Goal: Transaction & Acquisition: Subscribe to service/newsletter

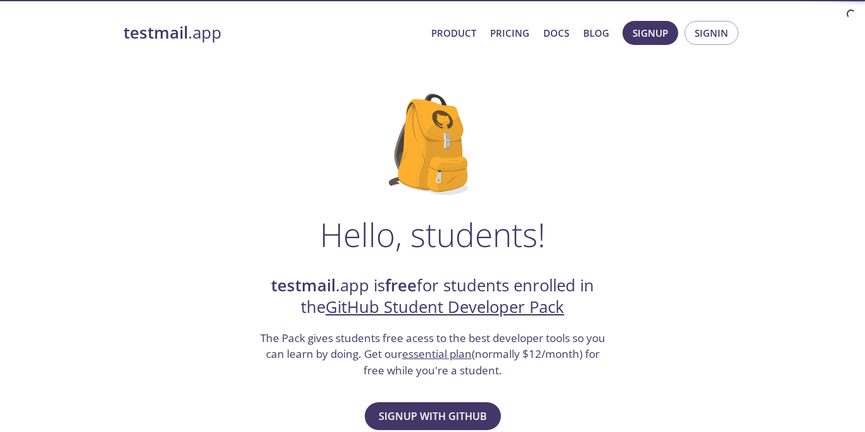
scroll to position [217, 0]
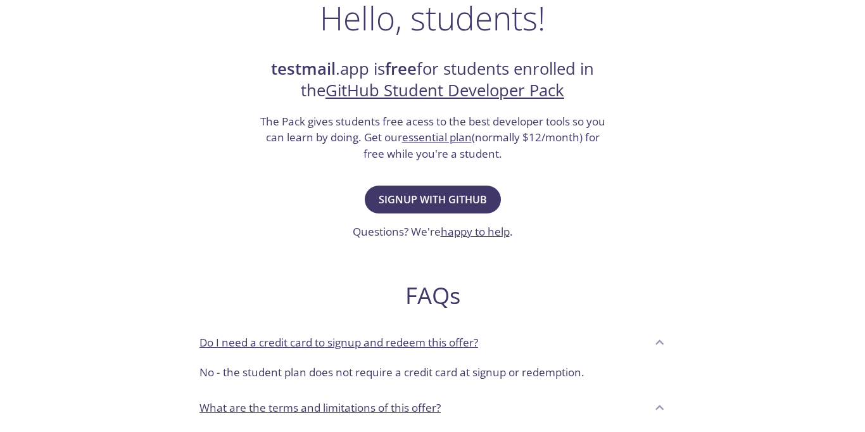
click at [452, 201] on span "Signup with GitHub" at bounding box center [433, 200] width 108 height 18
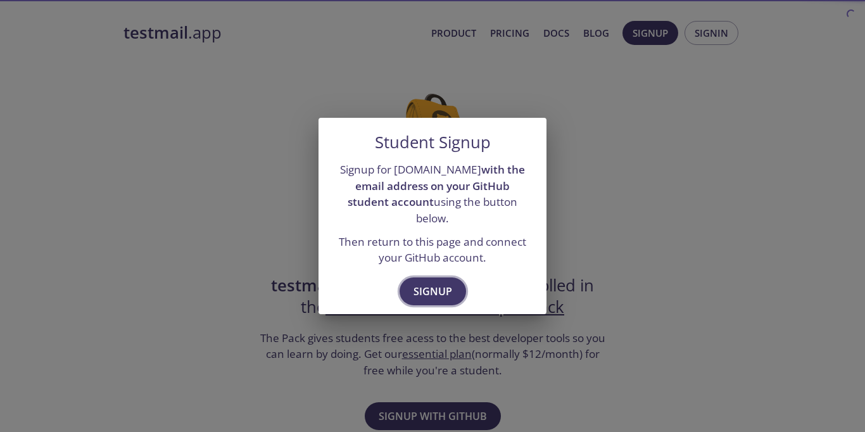
click at [445, 284] on span "Signup" at bounding box center [433, 291] width 39 height 18
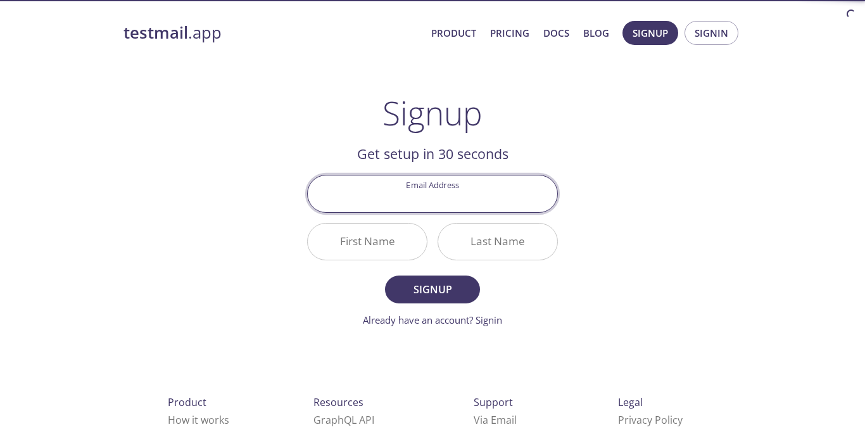
click at [481, 205] on input "Email Address" at bounding box center [432, 193] width 249 height 36
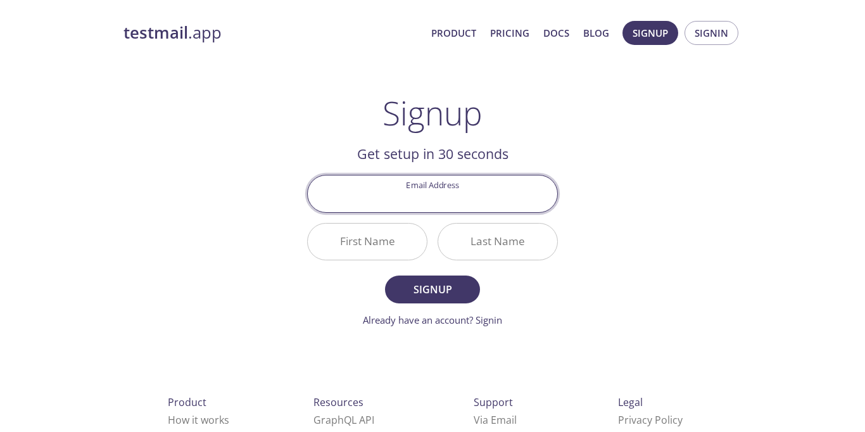
click at [481, 205] on input "Email Address" at bounding box center [432, 193] width 249 height 36
type input "theodoreraffael@gmail.com"
click at [403, 243] on input "First Name" at bounding box center [367, 242] width 119 height 36
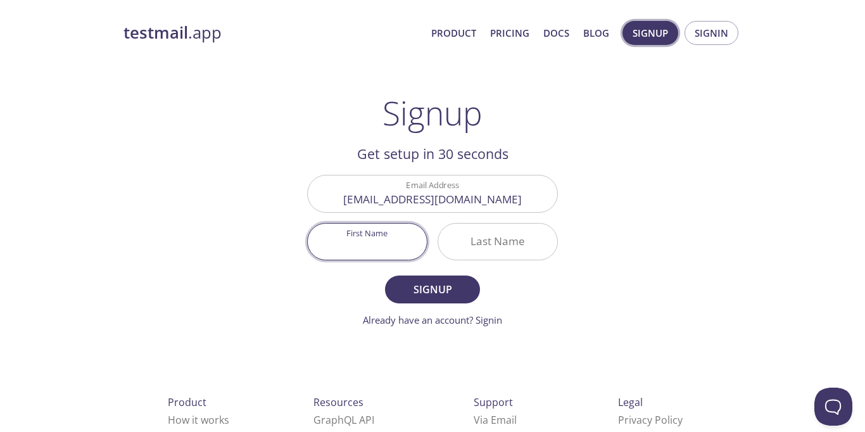
click at [650, 34] on span "Signup" at bounding box center [650, 33] width 35 height 16
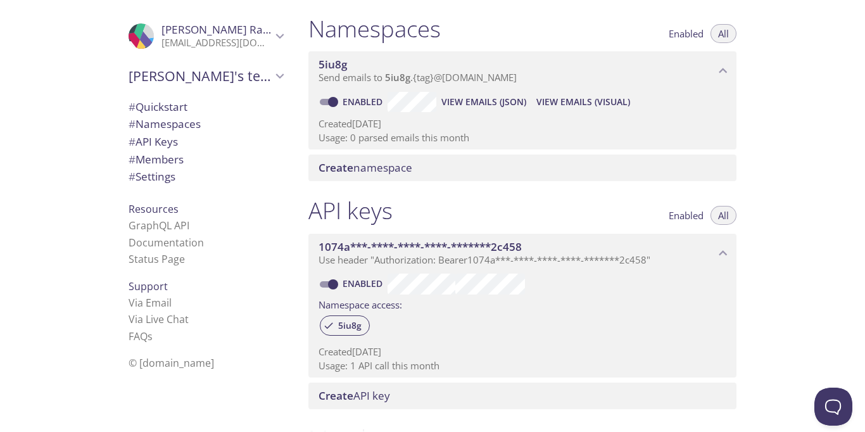
scroll to position [152, 0]
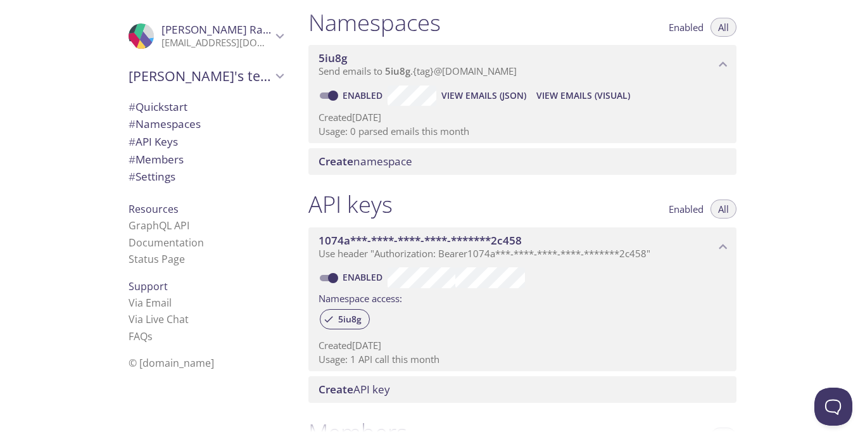
click at [408, 164] on span "Create namespace" at bounding box center [366, 161] width 94 height 15
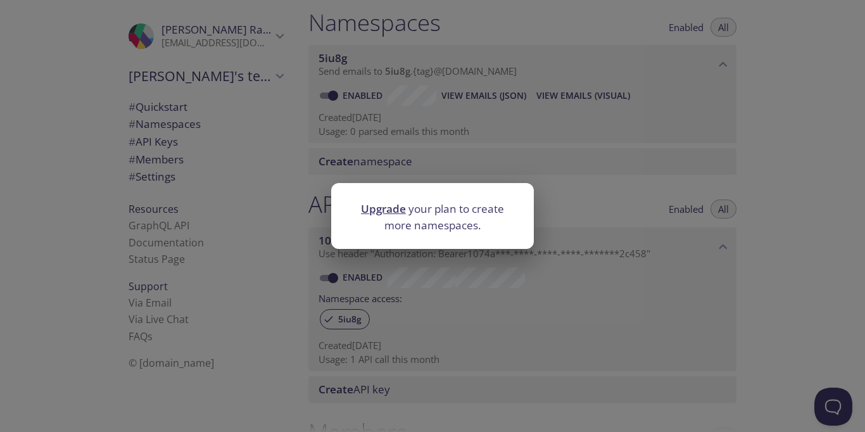
click at [408, 163] on div "Upgrade your plan to create more namespaces." at bounding box center [432, 216] width 865 height 432
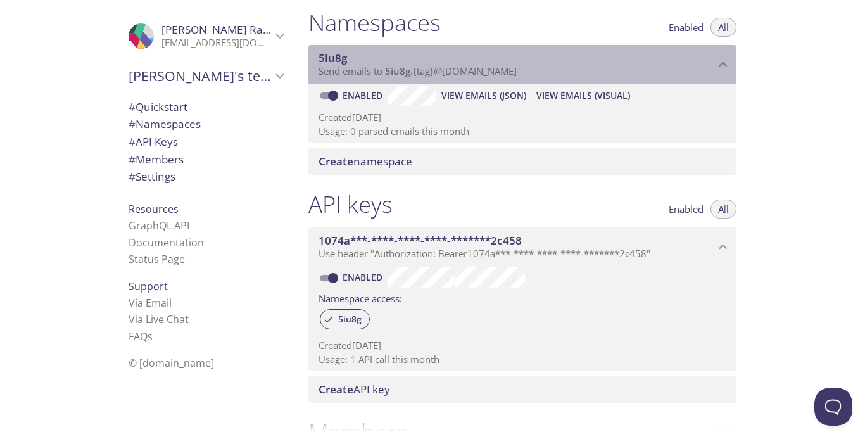
drag, startPoint x: 357, startPoint y: 51, endPoint x: 317, endPoint y: 54, distance: 40.7
click at [317, 54] on div "5iu8g Send emails to 5iu8g . {tag} @inbox.testmail.app" at bounding box center [522, 64] width 428 height 39
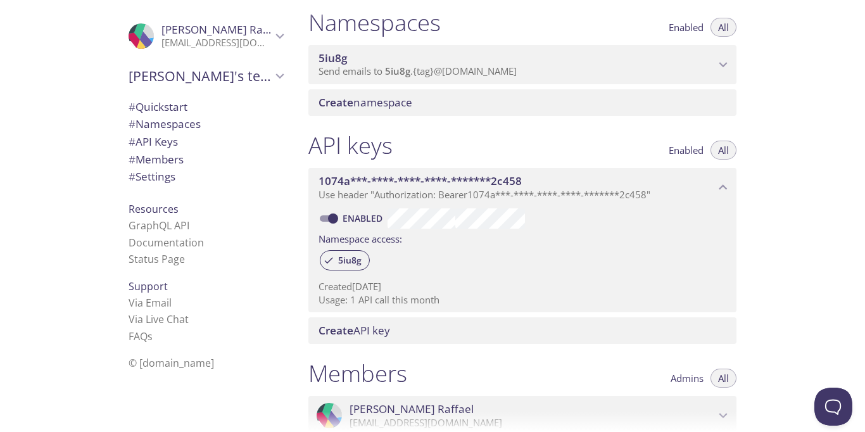
click at [401, 53] on span "5iu8g" at bounding box center [517, 58] width 396 height 14
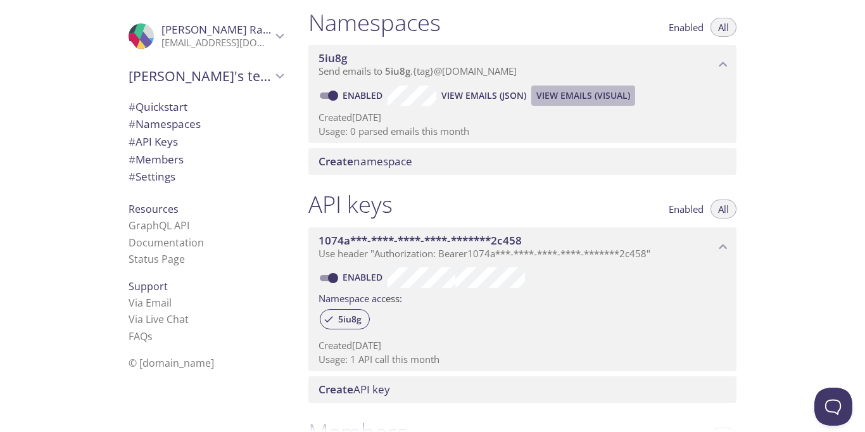
click at [552, 98] on span "View Emails (Visual)" at bounding box center [583, 95] width 94 height 15
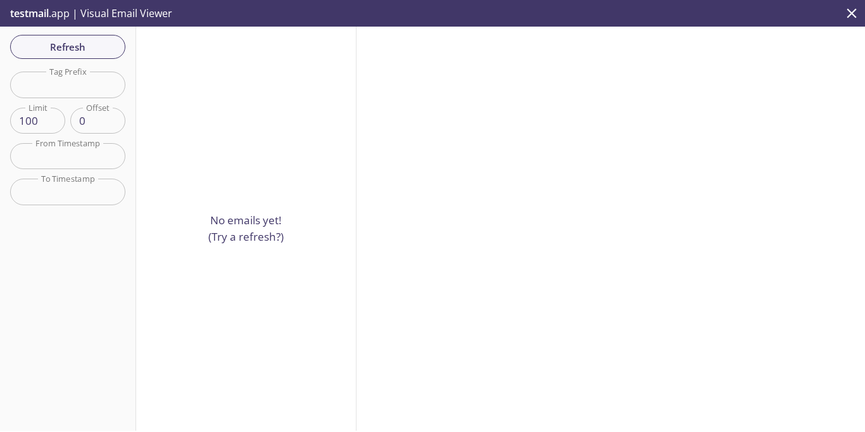
click at [271, 222] on p "No emails yet! (Try a refresh?)" at bounding box center [245, 228] width 75 height 32
click at [68, 54] on span "Refresh" at bounding box center [67, 47] width 95 height 16
click at [844, 8] on icon "close" at bounding box center [851, 13] width 16 height 16
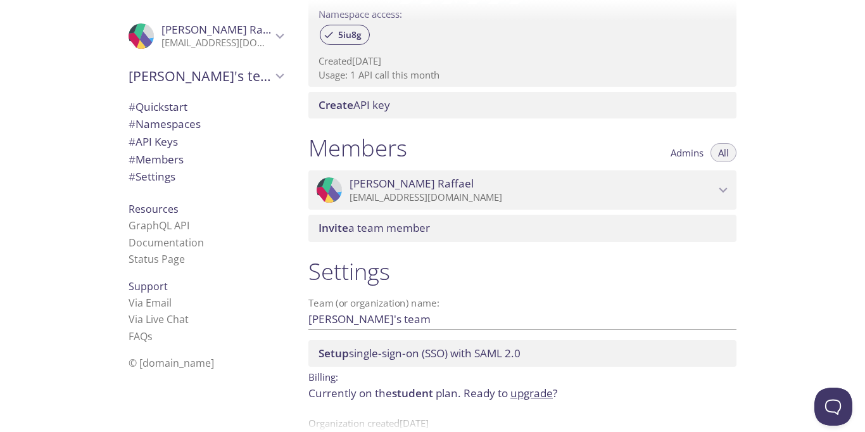
scroll to position [469, 0]
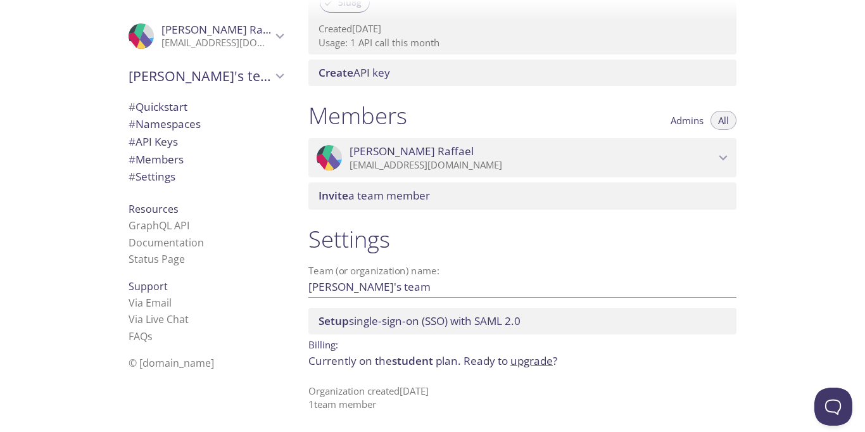
click at [493, 161] on p "theodorusyosia15@gmail.com" at bounding box center [532, 165] width 365 height 13
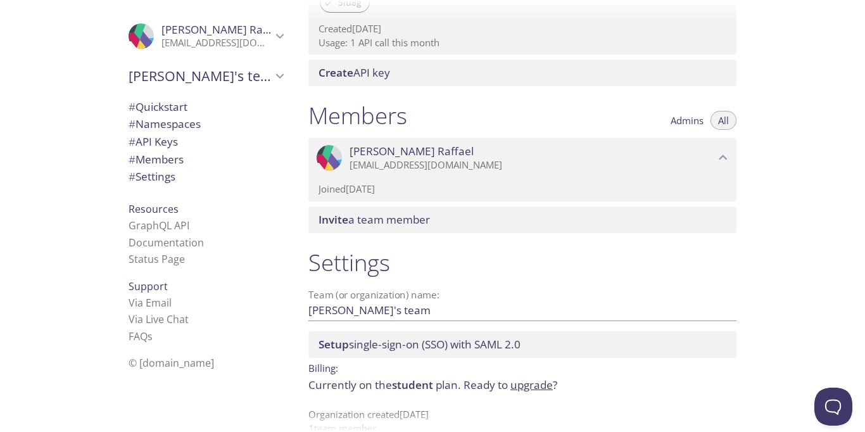
click at [493, 161] on p "theodorusyosia15@gmail.com" at bounding box center [532, 165] width 365 height 13
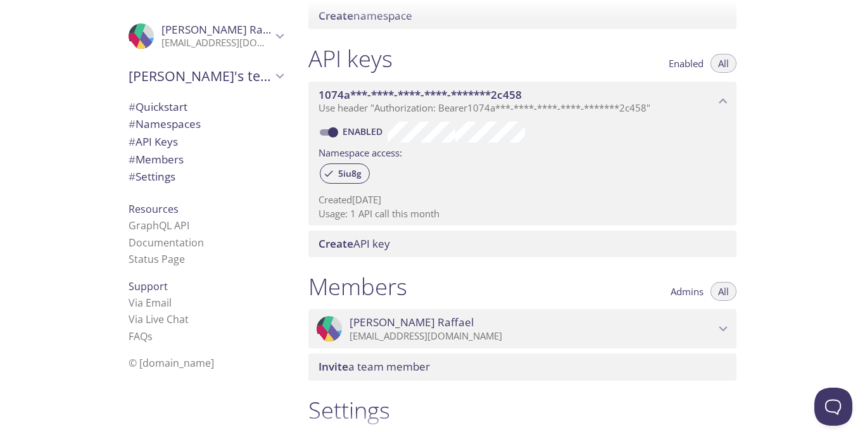
scroll to position [0, 0]
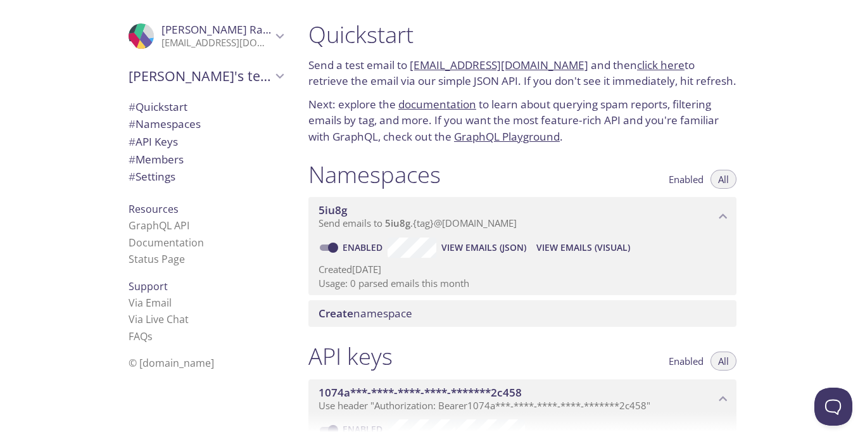
drag, startPoint x: 537, startPoint y: 227, endPoint x: 408, endPoint y: 229, distance: 129.2
click at [408, 229] on p "Send emails to 5iu8g . {tag} @inbox.testmail.app" at bounding box center [517, 223] width 396 height 13
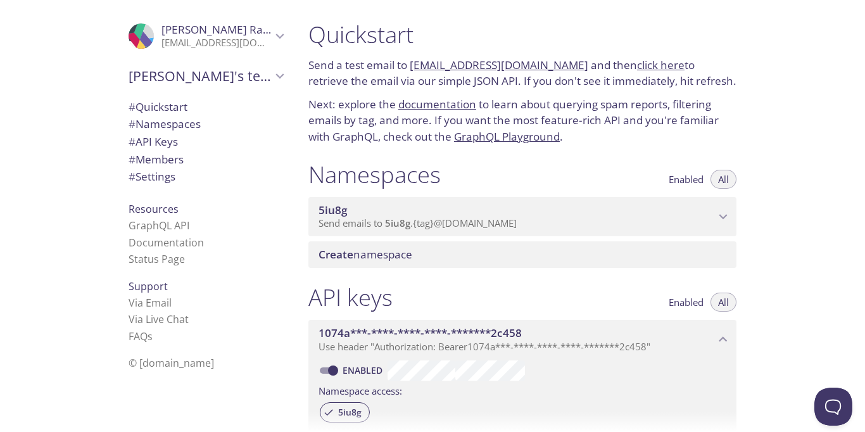
click at [408, 229] on span "5iu8g" at bounding box center [397, 223] width 25 height 13
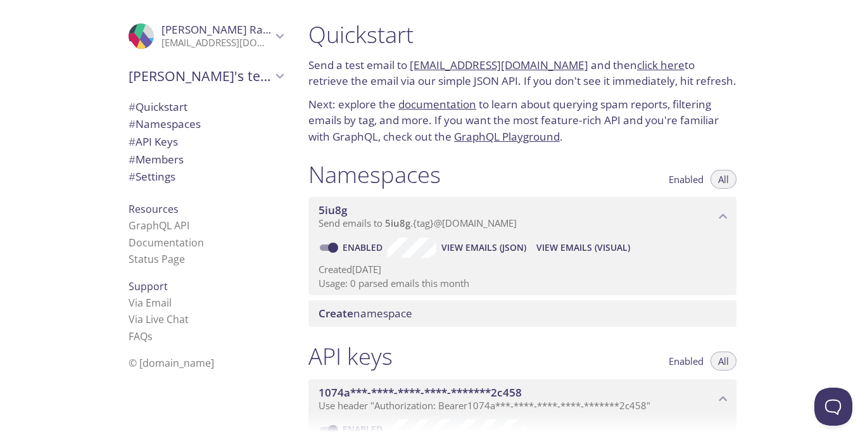
click at [395, 312] on span "Create namespace" at bounding box center [366, 313] width 94 height 15
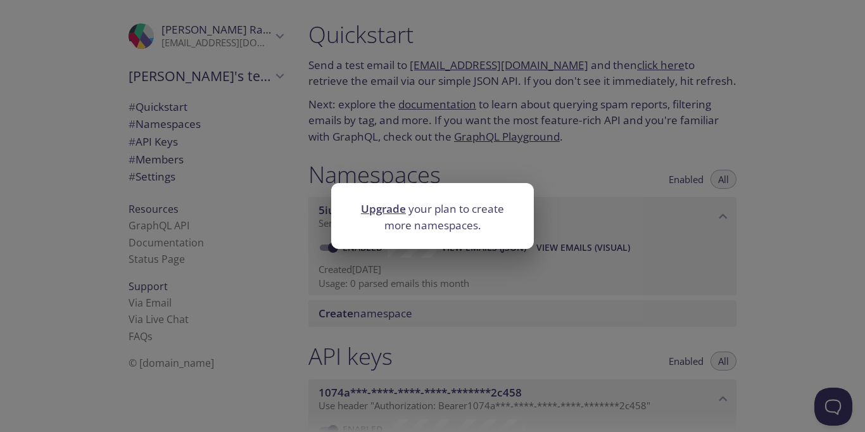
click at [493, 115] on div "Upgrade your plan to create more namespaces." at bounding box center [432, 216] width 865 height 432
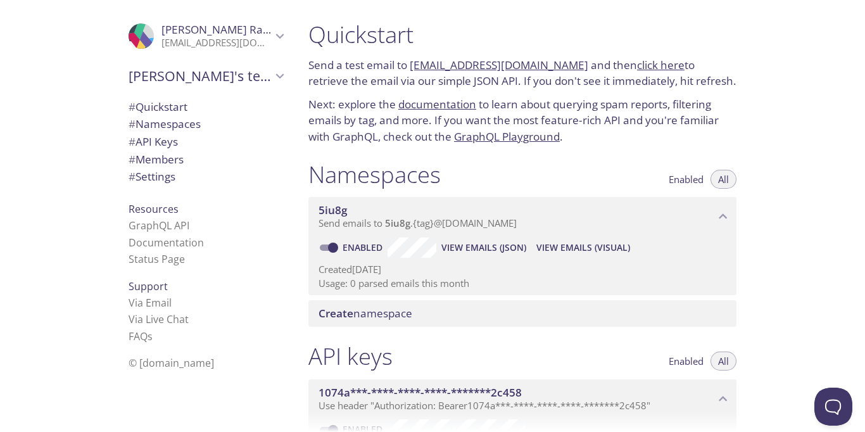
click at [172, 103] on span "# Quickstart" at bounding box center [158, 106] width 59 height 15
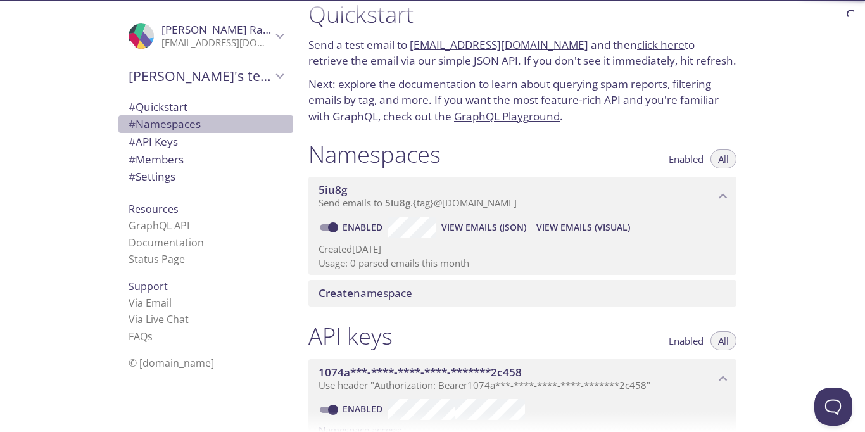
click at [191, 125] on span "# Namespaces" at bounding box center [165, 124] width 72 height 15
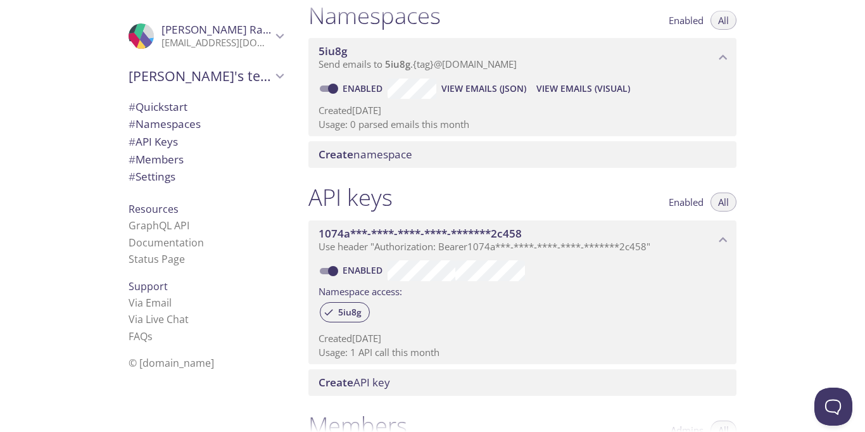
scroll to position [160, 0]
click at [707, 242] on p "Use header "Authorization: Bearer 1074a***-****-****-****-*******2c458 "" at bounding box center [517, 245] width 396 height 13
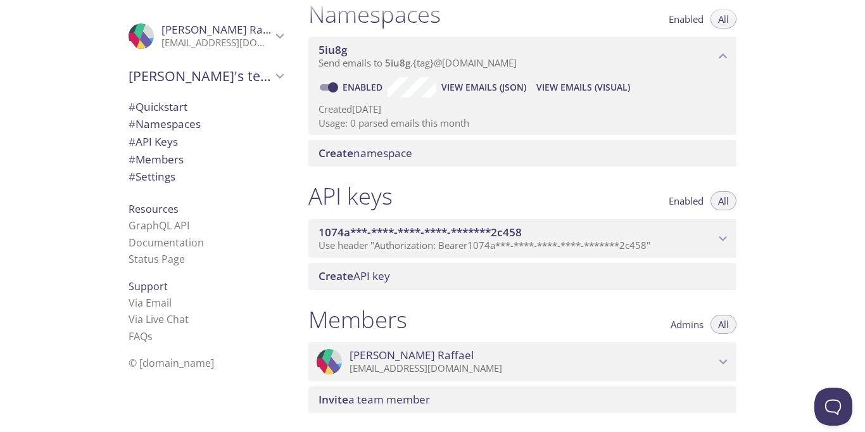
click at [707, 242] on p "Use header "Authorization: Bearer 1074a***-****-****-****-*******2c458 "" at bounding box center [517, 245] width 396 height 13
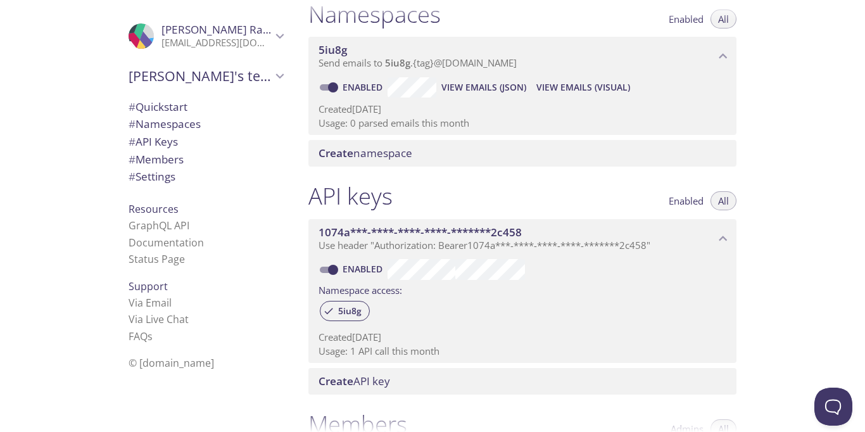
click at [398, 352] on p "Usage: 1 API call this month" at bounding box center [523, 350] width 408 height 13
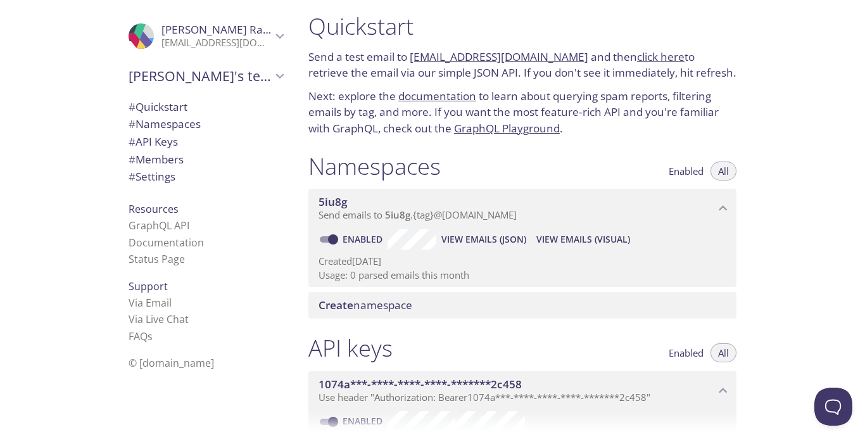
scroll to position [0, 0]
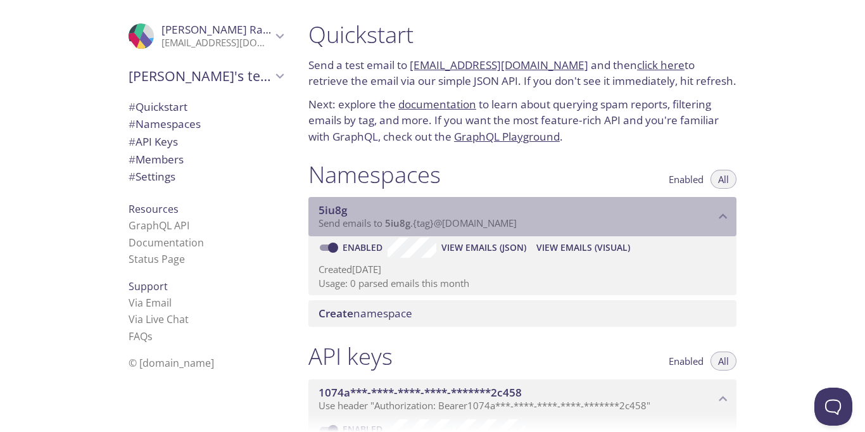
drag, startPoint x: 548, startPoint y: 225, endPoint x: 369, endPoint y: 226, distance: 179.2
click at [369, 226] on p "Send emails to 5iu8g . {tag} @inbox.testmail.app" at bounding box center [517, 223] width 396 height 13
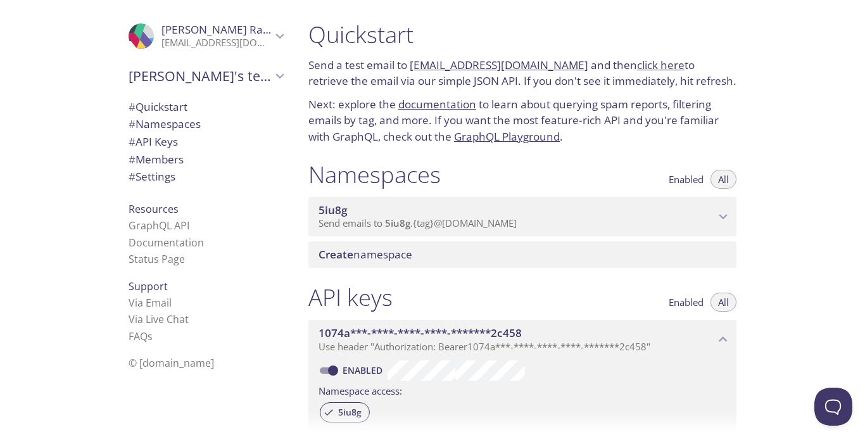
click at [369, 227] on span "Send emails to 5iu8g . {tag} @inbox.testmail.app" at bounding box center [418, 223] width 198 height 13
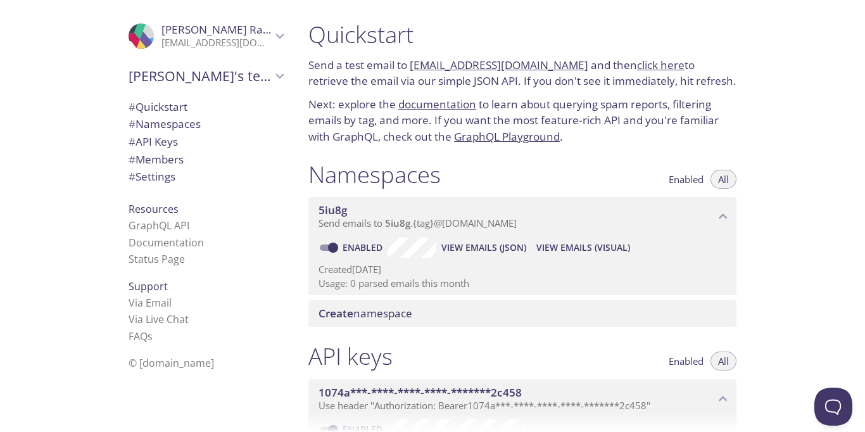
click at [441, 227] on span "Send emails to 5iu8g . {tag} @inbox.testmail.app" at bounding box center [418, 223] width 198 height 13
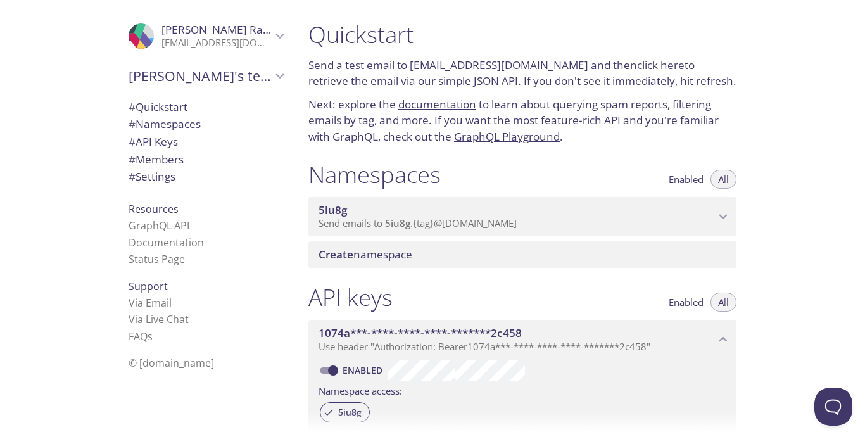
click at [441, 227] on span "Send emails to 5iu8g . {tag} @inbox.testmail.app" at bounding box center [418, 223] width 198 height 13
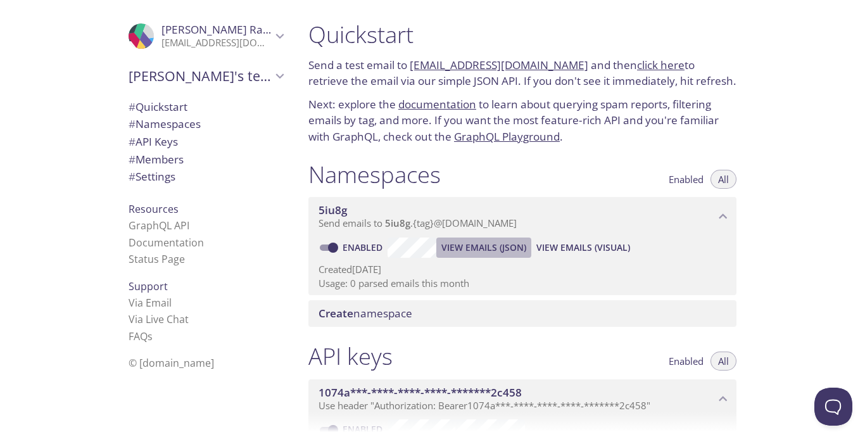
click at [460, 246] on span "View Emails (JSON)" at bounding box center [483, 247] width 85 height 15
click at [405, 219] on span "5iu8g" at bounding box center [397, 223] width 25 height 13
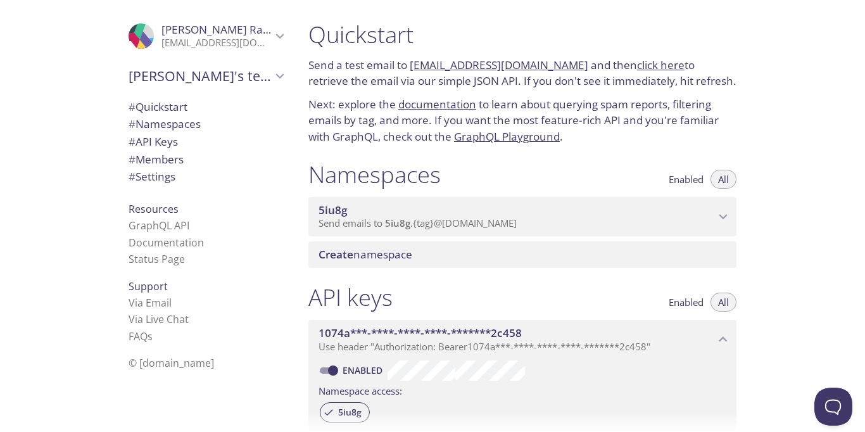
click at [405, 219] on span "5iu8g" at bounding box center [397, 223] width 25 height 13
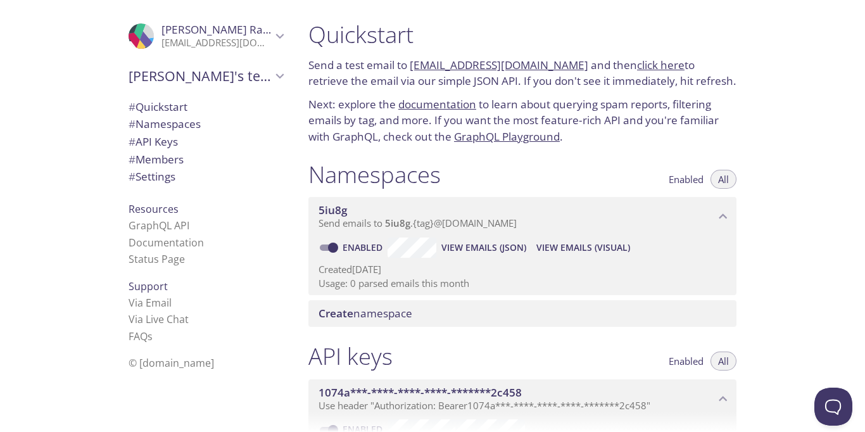
click at [464, 319] on span "Create namespace" at bounding box center [525, 313] width 413 height 14
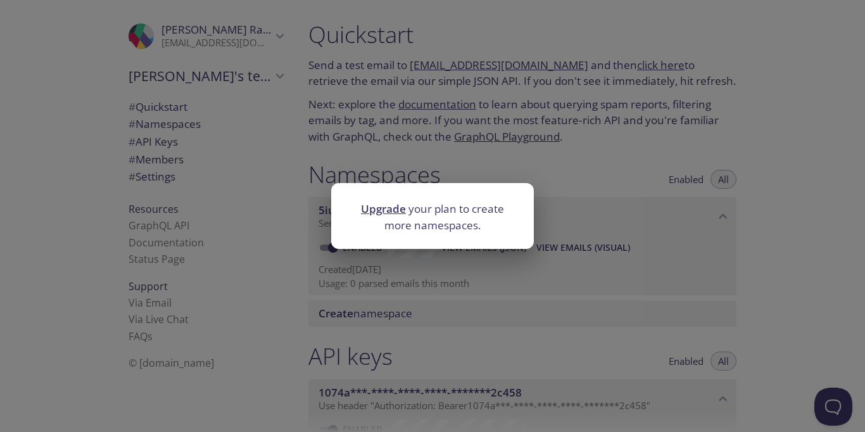
click at [483, 150] on div "Upgrade your plan to create more namespaces." at bounding box center [432, 216] width 865 height 432
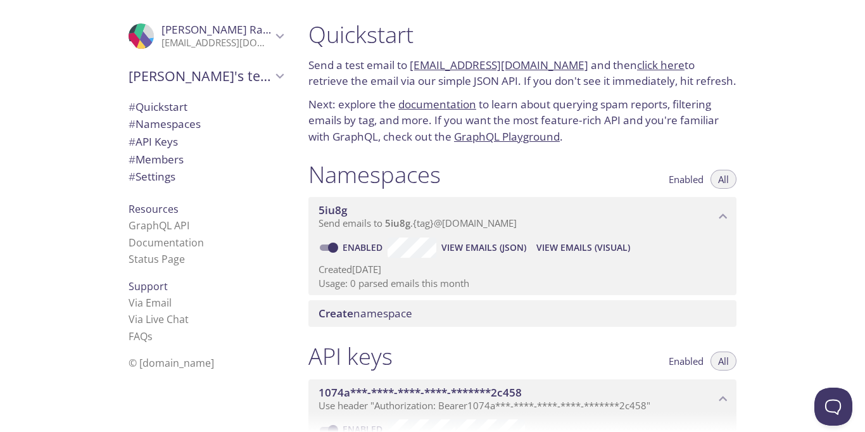
click at [686, 179] on span "Enabled" at bounding box center [686, 179] width 35 height 0
click at [719, 179] on span "All" at bounding box center [723, 179] width 11 height 0
click at [603, 248] on span "View Emails (Visual)" at bounding box center [583, 247] width 94 height 15
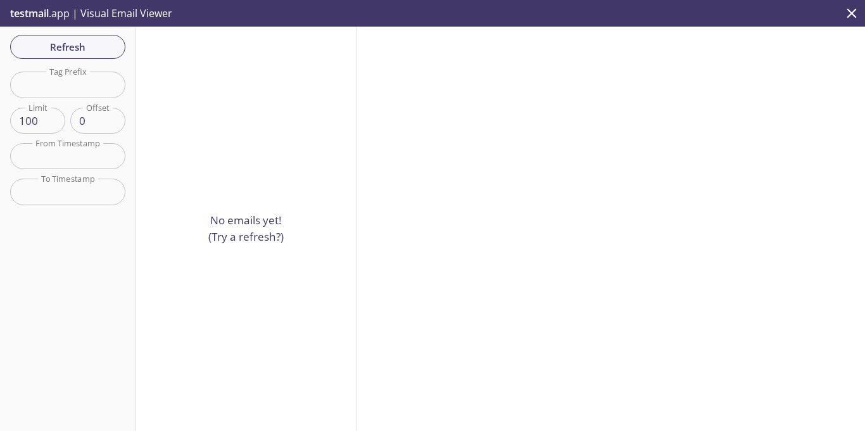
click at [282, 201] on div "No emails yet! (Try a refresh?)" at bounding box center [246, 229] width 220 height 404
click at [274, 239] on p "No emails yet! (Try a refresh?)" at bounding box center [245, 228] width 75 height 32
click at [838, 13] on div "testmail .app | Visual Email Viewer" at bounding box center [432, 13] width 865 height 27
click at [857, 16] on icon "close" at bounding box center [851, 13] width 16 height 16
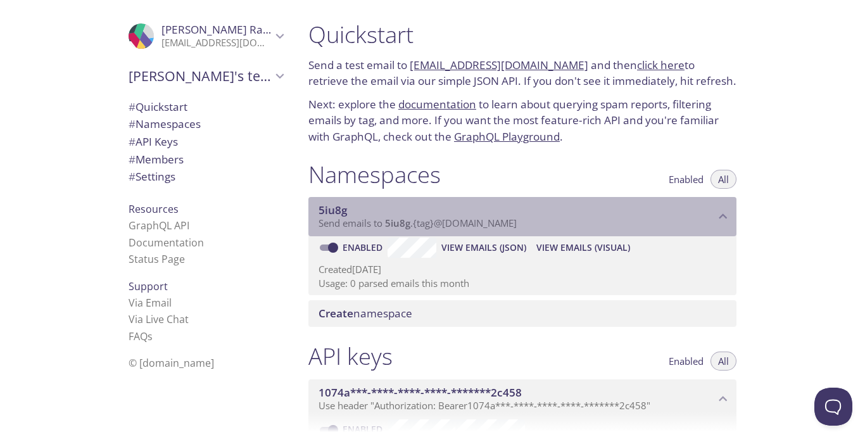
drag, startPoint x: 376, startPoint y: 218, endPoint x: 439, endPoint y: 218, distance: 62.7
click at [439, 218] on span "Send emails to 5iu8g . {tag} @inbox.testmail.app" at bounding box center [418, 223] width 198 height 13
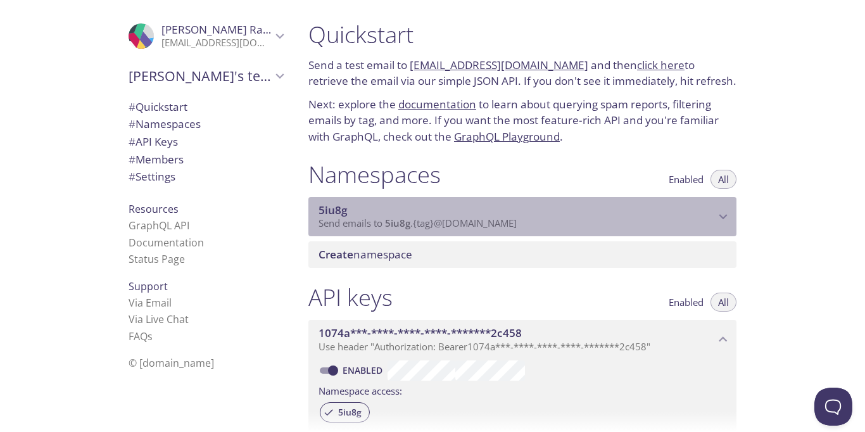
click at [439, 218] on span "Send emails to 5iu8g . {tag} @inbox.testmail.app" at bounding box center [418, 223] width 198 height 13
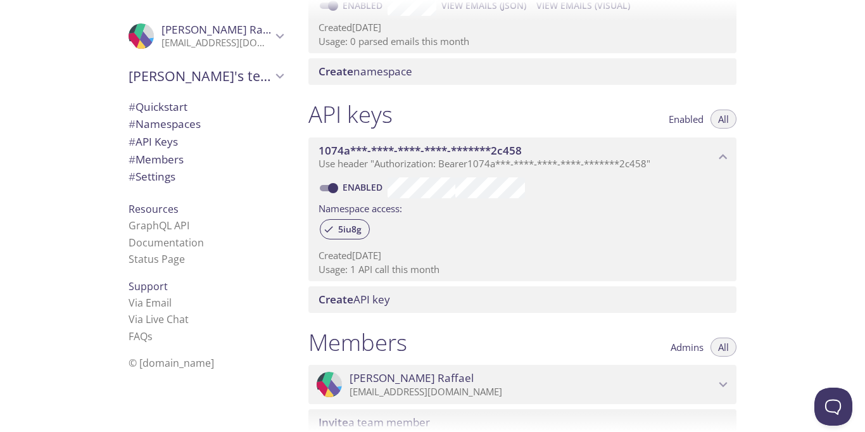
scroll to position [304, 0]
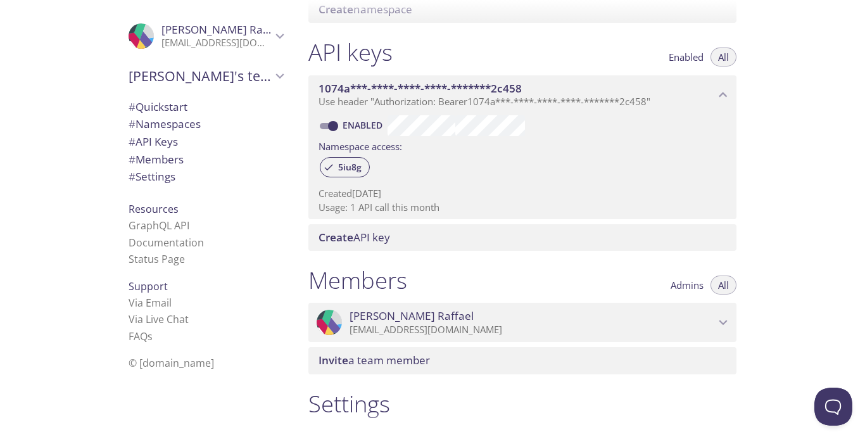
click at [405, 227] on div "Create API key" at bounding box center [522, 237] width 428 height 27
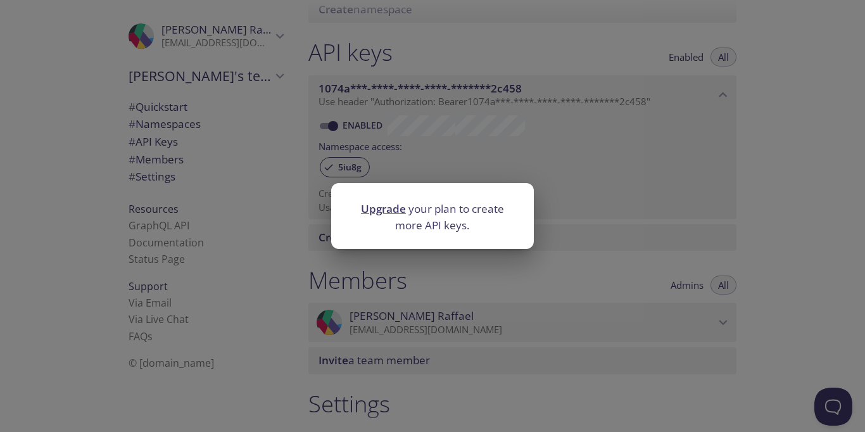
click at [428, 132] on div "Upgrade your plan to create more API keys." at bounding box center [432, 216] width 865 height 432
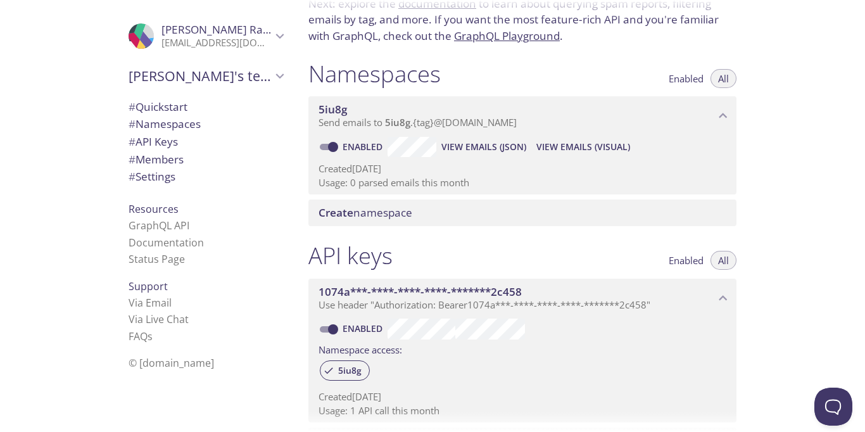
scroll to position [76, 0]
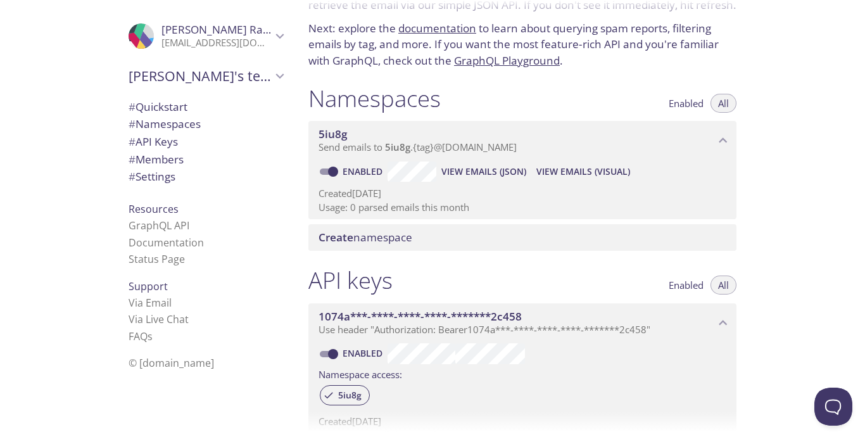
click at [394, 242] on span "Create namespace" at bounding box center [366, 237] width 94 height 15
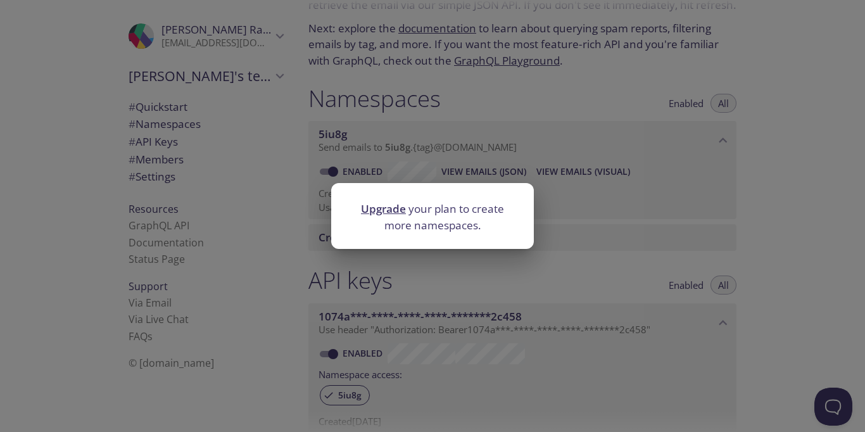
click at [407, 168] on div "Upgrade your plan to create more namespaces." at bounding box center [432, 216] width 865 height 432
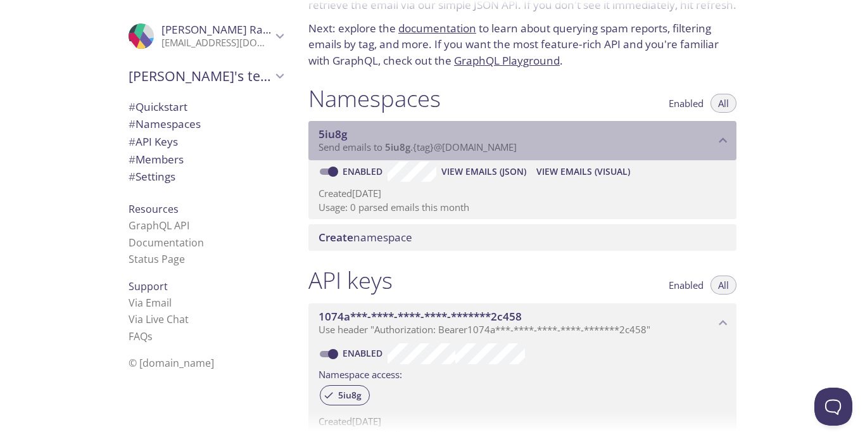
click at [721, 142] on icon "5iu8g namespace" at bounding box center [723, 140] width 16 height 16
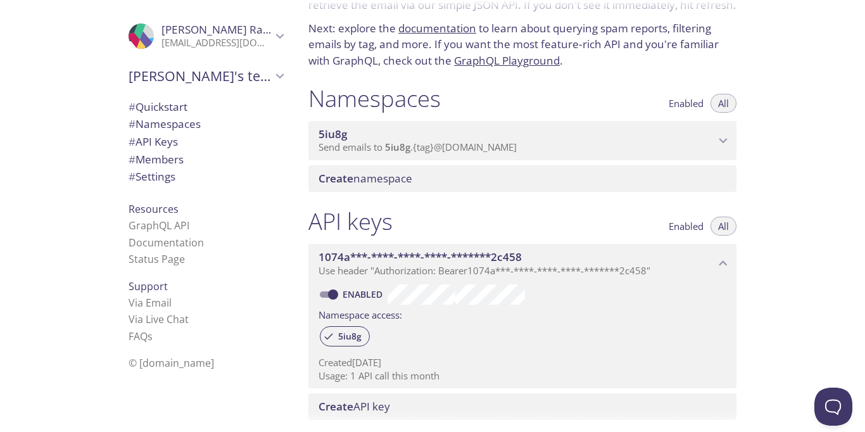
click at [721, 142] on icon "5iu8g namespace" at bounding box center [723, 140] width 16 height 16
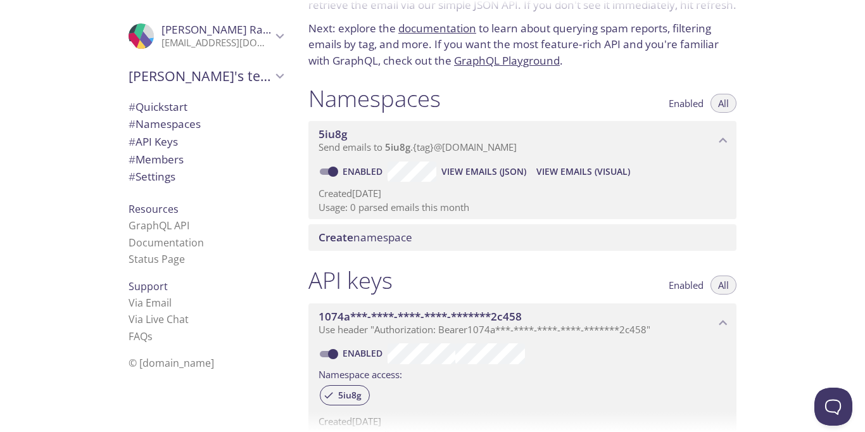
click at [334, 170] on input "Enabled" at bounding box center [333, 171] width 46 height 15
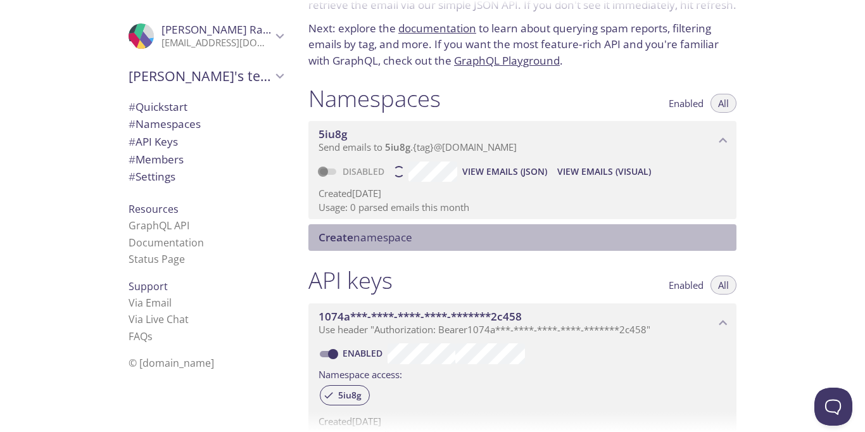
click at [391, 229] on div "Create namespace" at bounding box center [522, 237] width 428 height 27
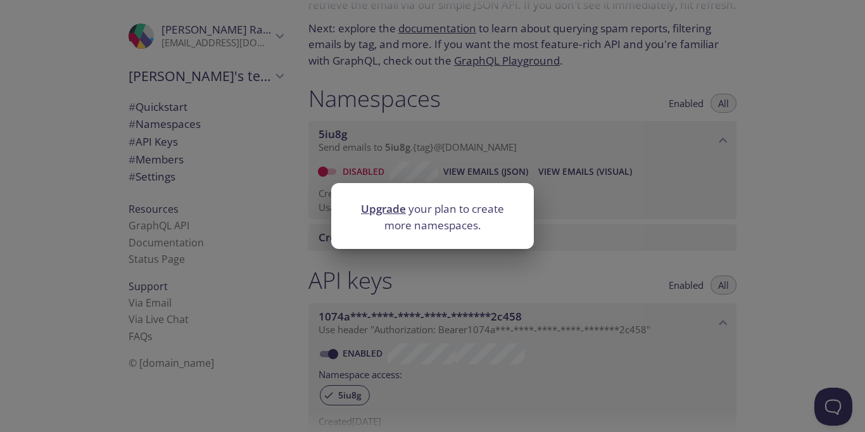
click at [438, 165] on div "Upgrade your plan to create more namespaces." at bounding box center [432, 216] width 865 height 432
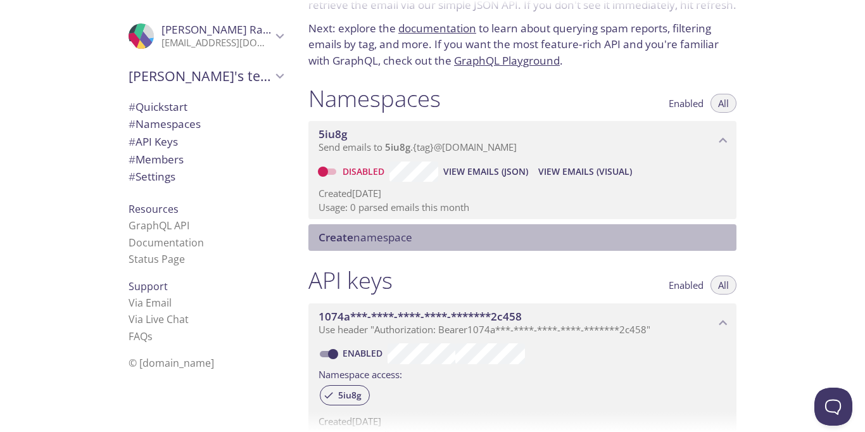
click at [369, 241] on span "Create namespace" at bounding box center [366, 237] width 94 height 15
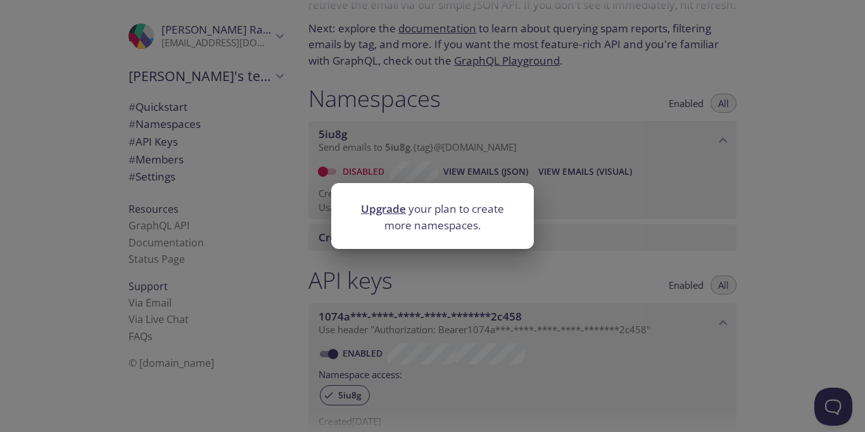
drag, startPoint x: 383, startPoint y: 148, endPoint x: 435, endPoint y: 163, distance: 54.1
click at [384, 148] on div "Upgrade your plan to create more namespaces." at bounding box center [432, 216] width 865 height 432
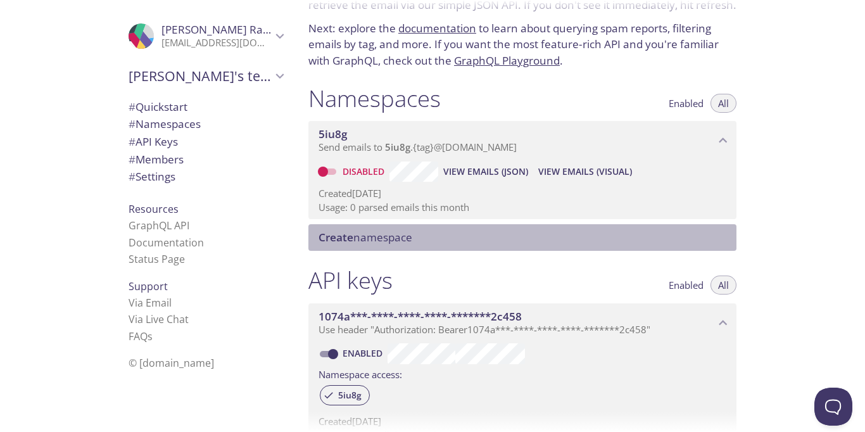
click at [451, 236] on span "Create namespace" at bounding box center [525, 237] width 413 height 14
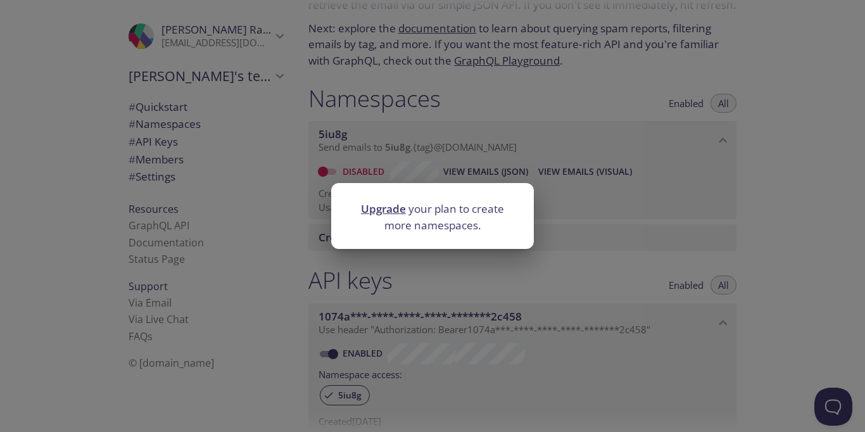
click at [429, 155] on div "Upgrade your plan to create more namespaces." at bounding box center [432, 216] width 865 height 432
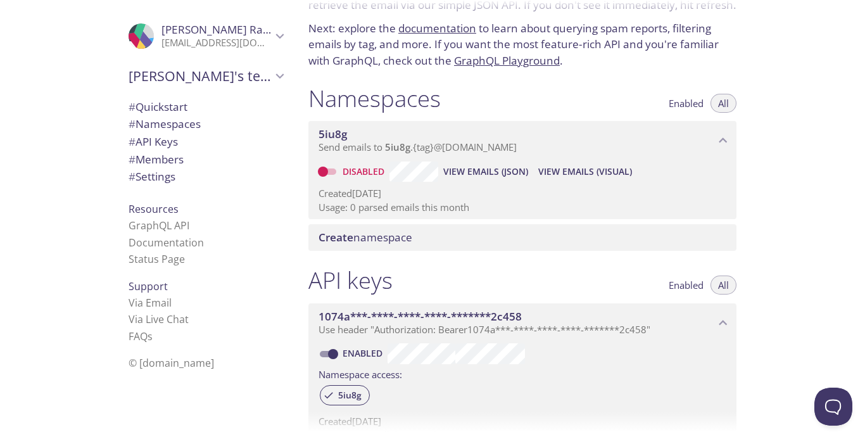
click at [332, 172] on input "Disabled" at bounding box center [323, 171] width 46 height 15
checkbox input "true"
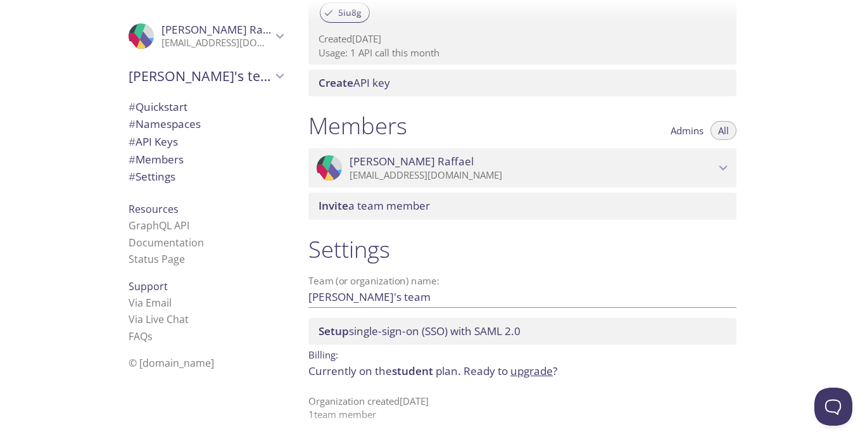
scroll to position [469, 0]
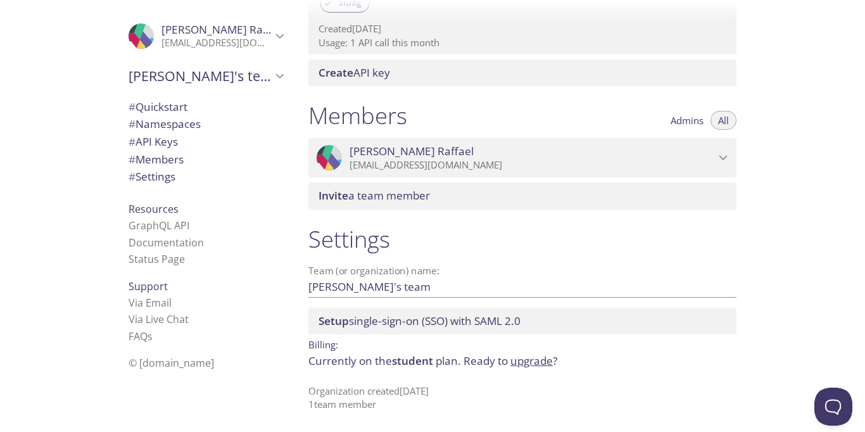
click at [408, 293] on input "Theodore's team" at bounding box center [502, 286] width 388 height 21
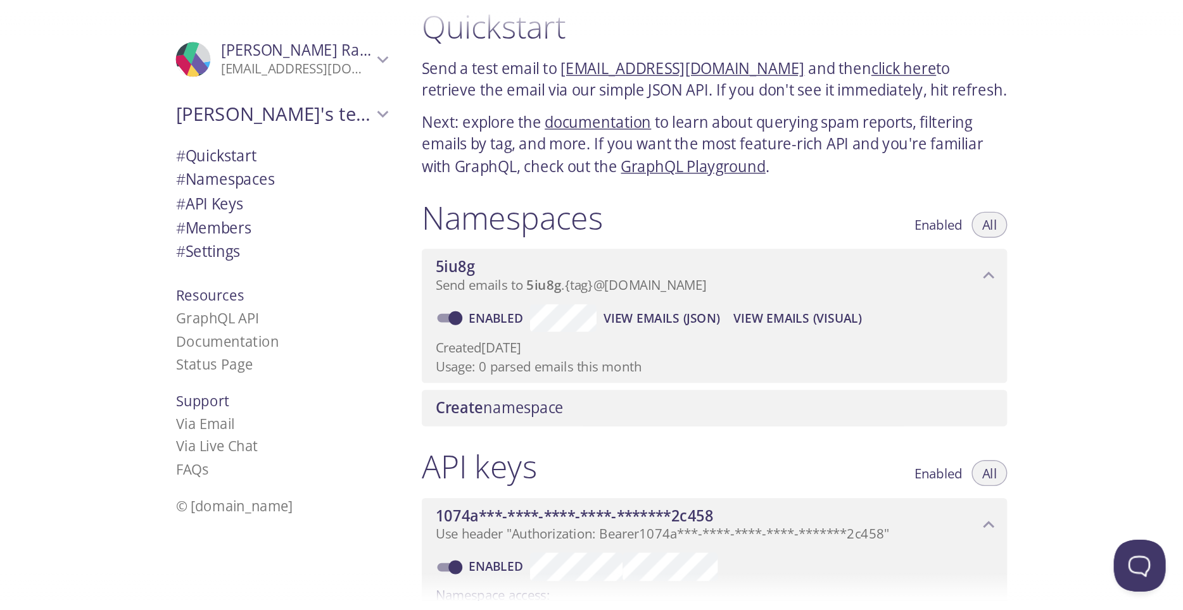
scroll to position [0, 0]
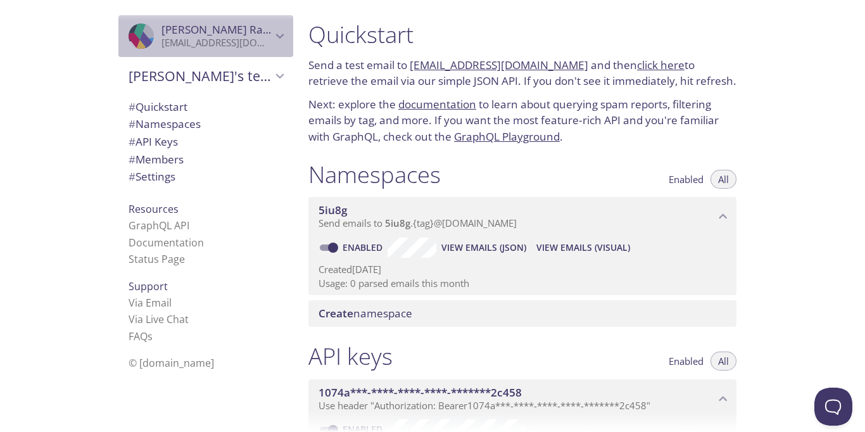
click at [254, 44] on p "theodorusyosia15@gmail.com" at bounding box center [216, 43] width 110 height 13
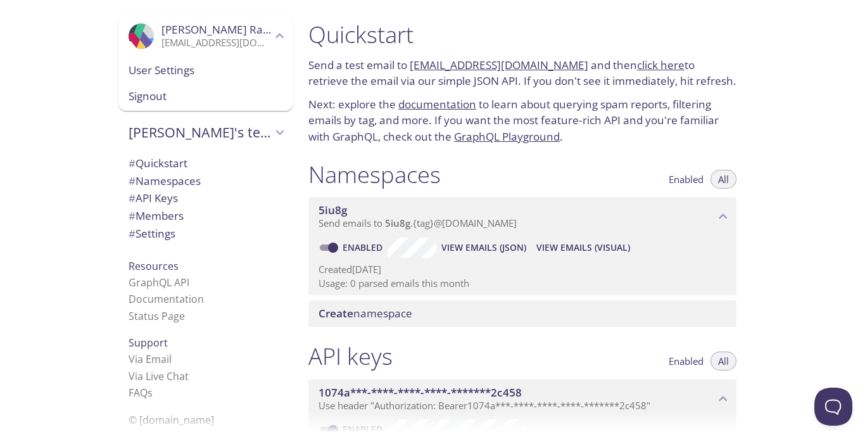
click at [254, 44] on p "theodorusyosia15@gmail.com" at bounding box center [216, 43] width 110 height 13
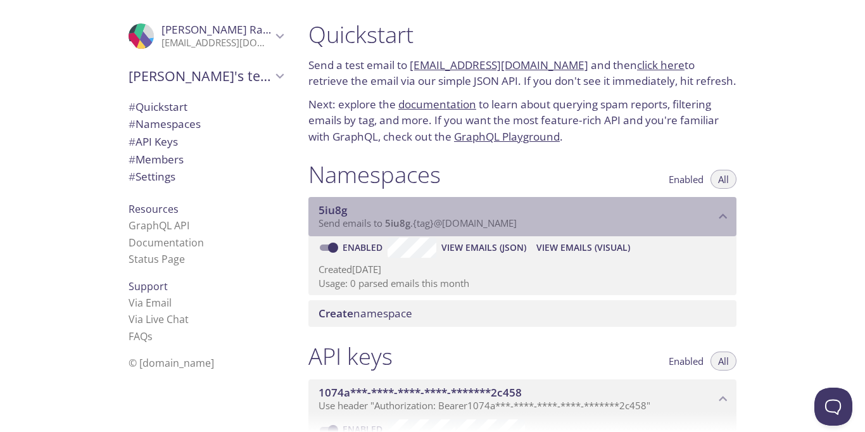
drag, startPoint x: 535, startPoint y: 222, endPoint x: 358, endPoint y: 215, distance: 176.8
click at [358, 215] on div "5iu8g Send emails to 5iu8g . {tag} @inbox.testmail.app" at bounding box center [517, 216] width 396 height 27
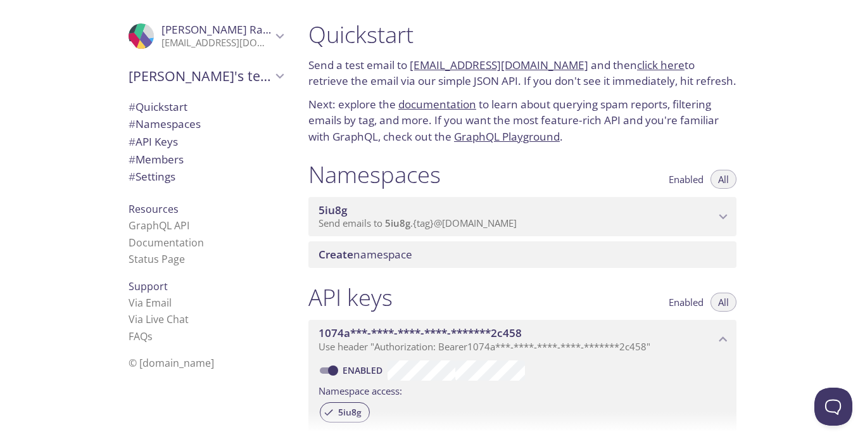
click at [390, 217] on span "5iu8g" at bounding box center [517, 210] width 396 height 14
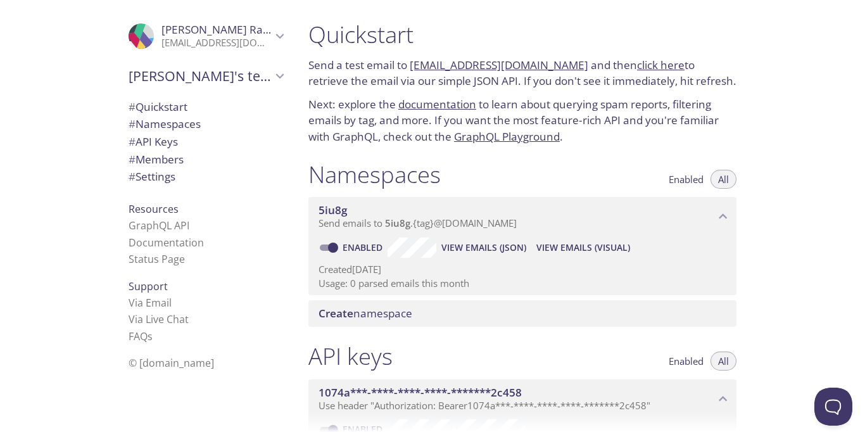
click at [394, 290] on p "Usage: 0 parsed emails this month" at bounding box center [523, 283] width 408 height 13
click at [560, 248] on span "View Emails (Visual)" at bounding box center [583, 247] width 94 height 15
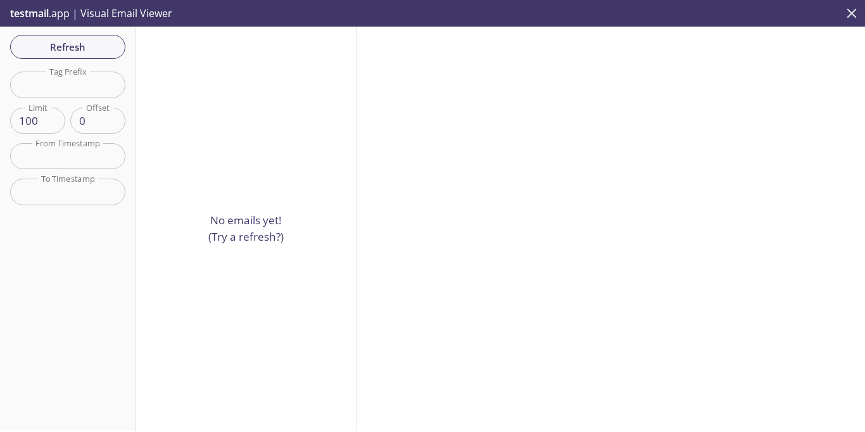
click at [854, 18] on icon "close" at bounding box center [851, 13] width 16 height 16
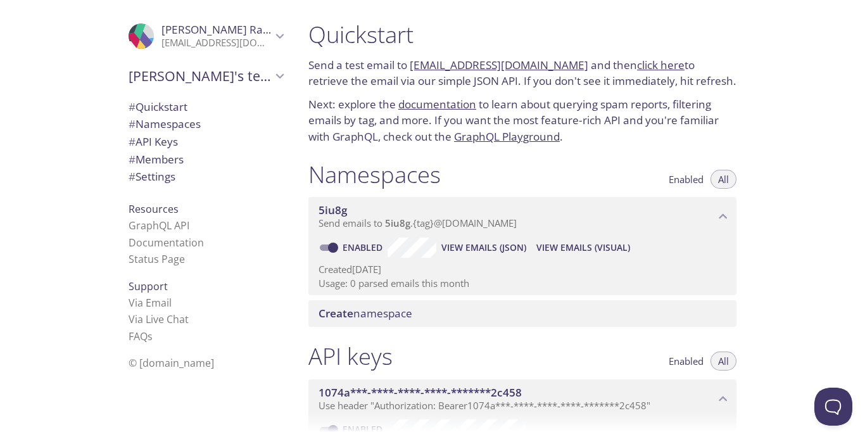
drag, startPoint x: 305, startPoint y: 218, endPoint x: 524, endPoint y: 219, distance: 219.7
click at [524, 219] on div "Namespaces Enabled All 5iu8g Send emails to 5iu8g . {tag} @inbox.testmail.app E…" at bounding box center [522, 244] width 448 height 182
click at [322, 209] on span "5iu8g" at bounding box center [333, 210] width 28 height 15
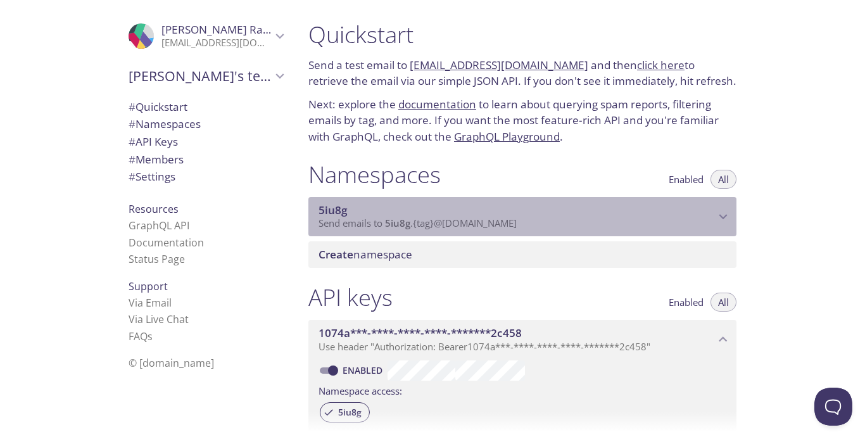
click at [322, 209] on span "5iu8g" at bounding box center [333, 210] width 28 height 15
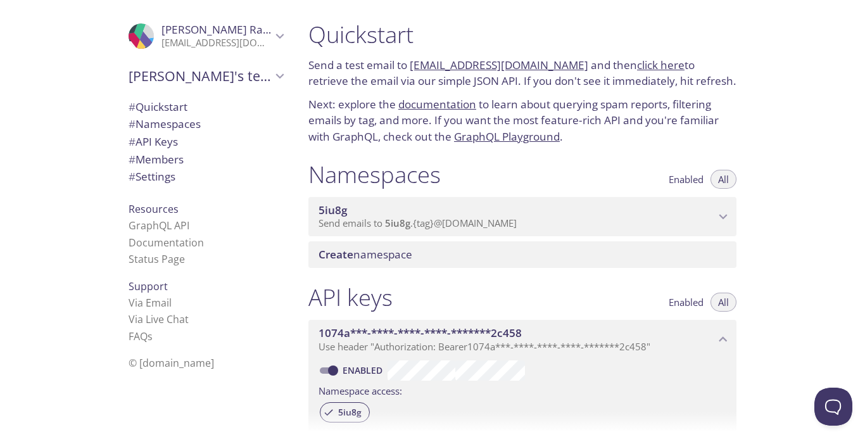
click at [322, 209] on span "5iu8g" at bounding box center [333, 210] width 28 height 15
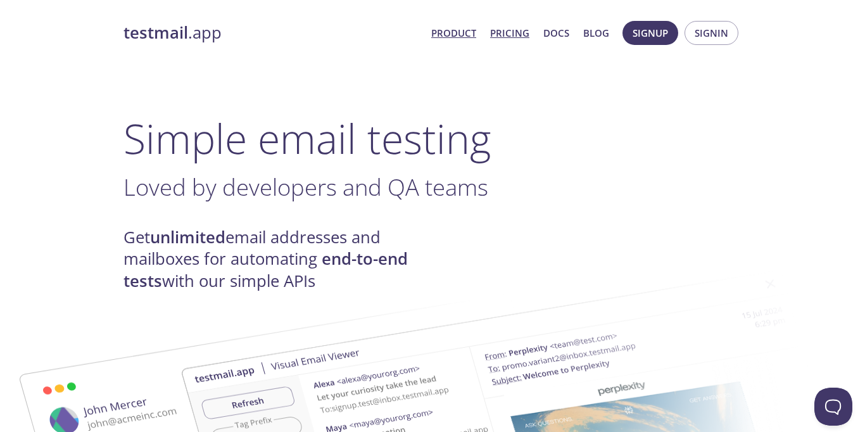
click at [521, 32] on link "Pricing" at bounding box center [509, 33] width 39 height 16
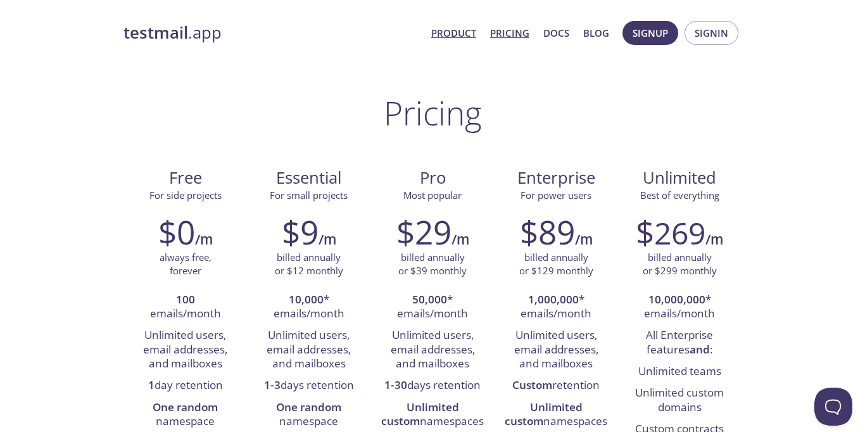
click at [475, 36] on link "Product" at bounding box center [453, 33] width 45 height 16
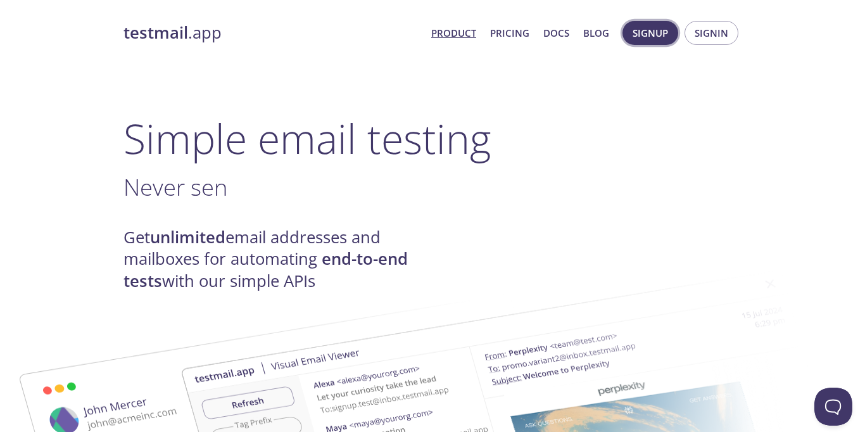
click at [634, 26] on span "Signup" at bounding box center [650, 33] width 35 height 16
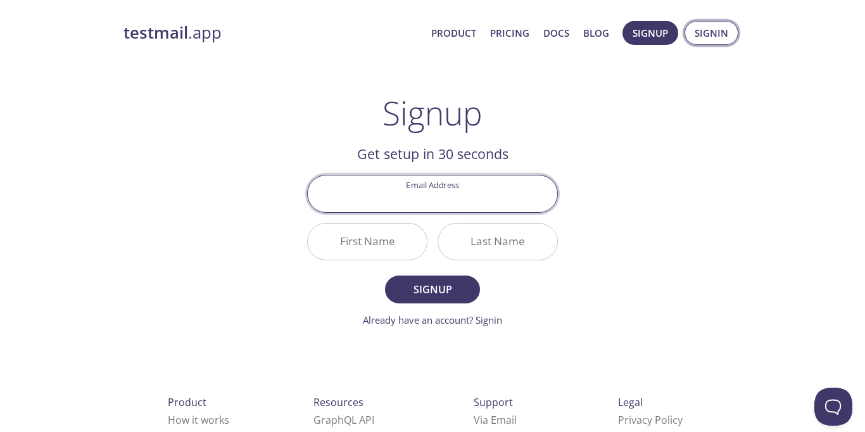
click at [706, 28] on span "Signin" at bounding box center [712, 33] width 34 height 16
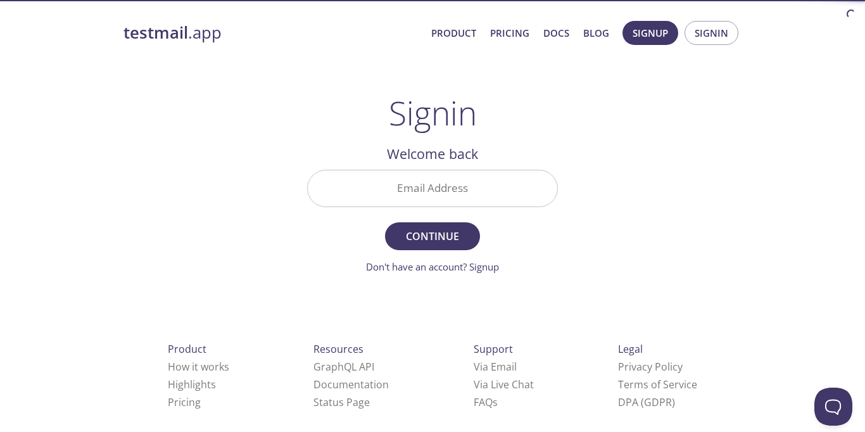
click at [495, 198] on input "Email Address" at bounding box center [432, 188] width 249 height 36
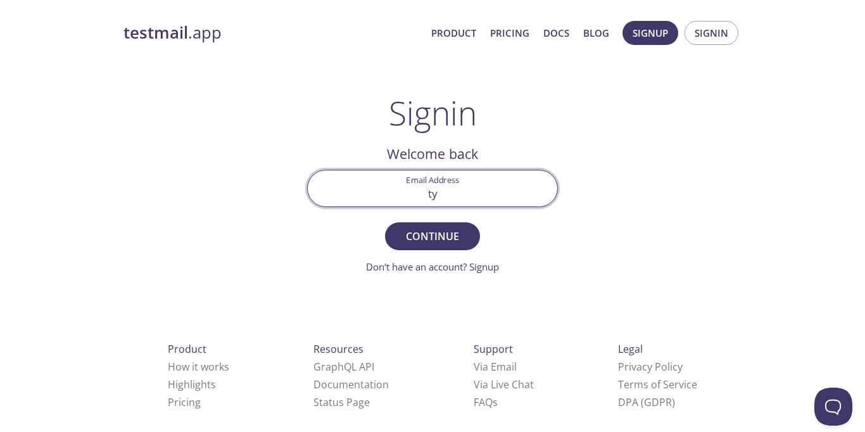
type input "t"
click at [369, 187] on input "Email Address" at bounding box center [432, 188] width 249 height 36
paste input "theodorusyosia15@gmail.com"
type input "theodorusyosia15@gmail.com"
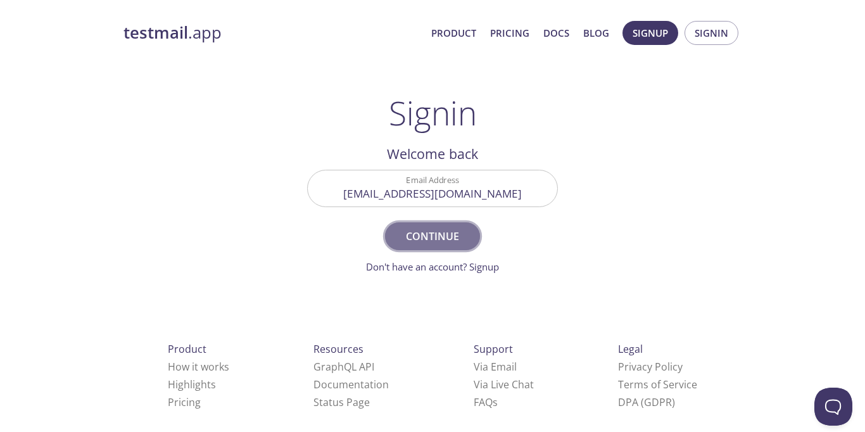
click at [424, 227] on button "Continue" at bounding box center [432, 236] width 95 height 28
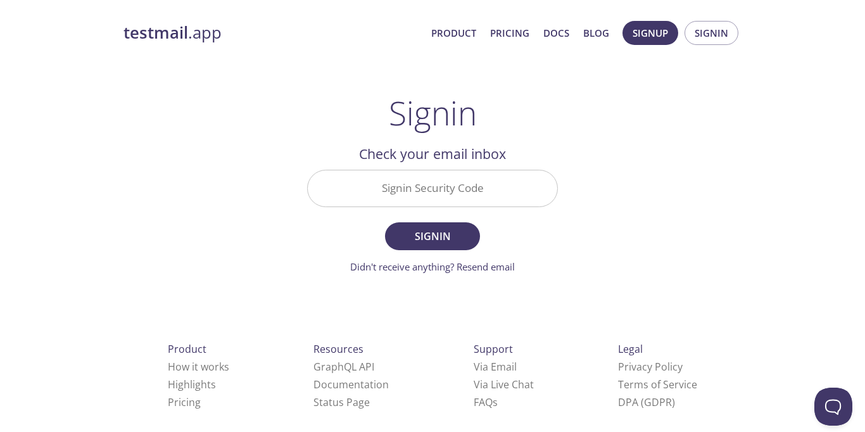
click at [432, 184] on input "Signin Security Code" at bounding box center [432, 188] width 249 height 36
click at [507, 198] on input "Signin Security Code" at bounding box center [432, 188] width 249 height 36
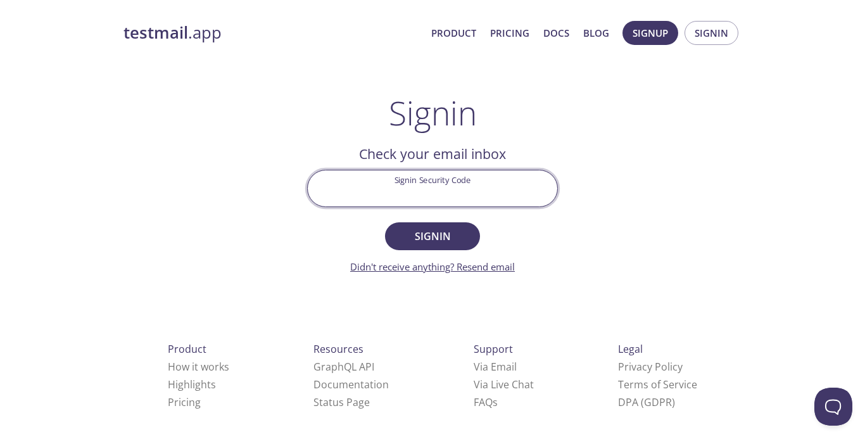
paste input "B1TU61J"
type input "B1TU61J"
click at [438, 247] on button "Signin" at bounding box center [432, 236] width 95 height 28
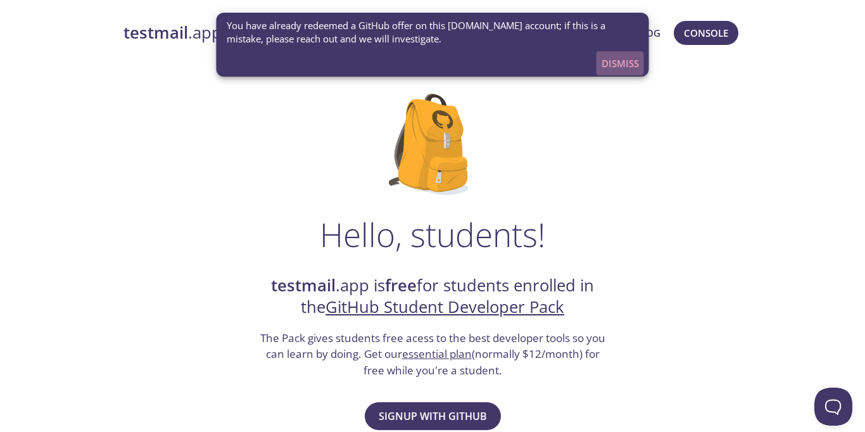
click at [619, 70] on span "Dismiss" at bounding box center [620, 63] width 37 height 16
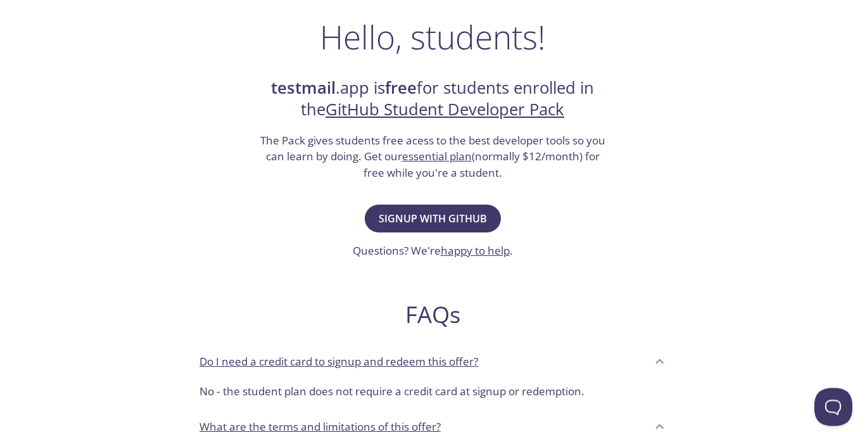
scroll to position [217, 0]
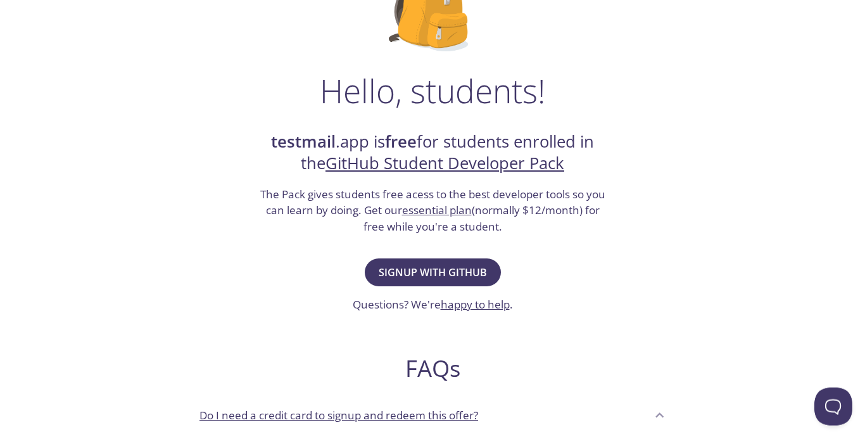
scroll to position [144, 0]
click at [450, 276] on span "Signup with GitHub" at bounding box center [433, 272] width 108 height 18
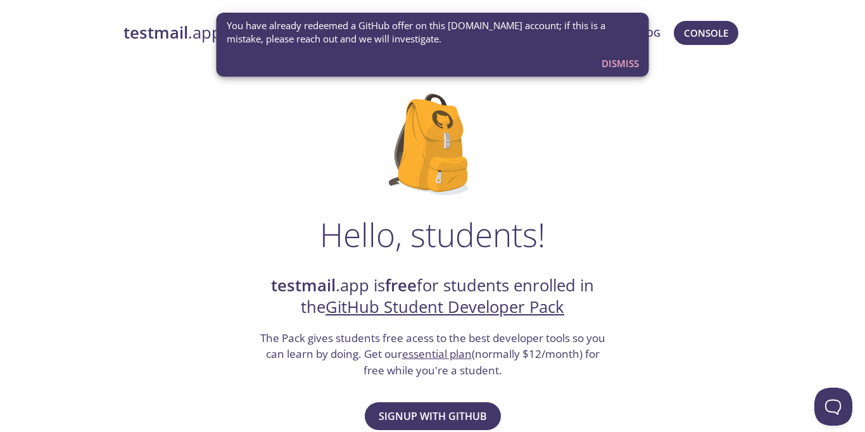
click at [616, 71] on span "Dismiss" at bounding box center [620, 63] width 37 height 16
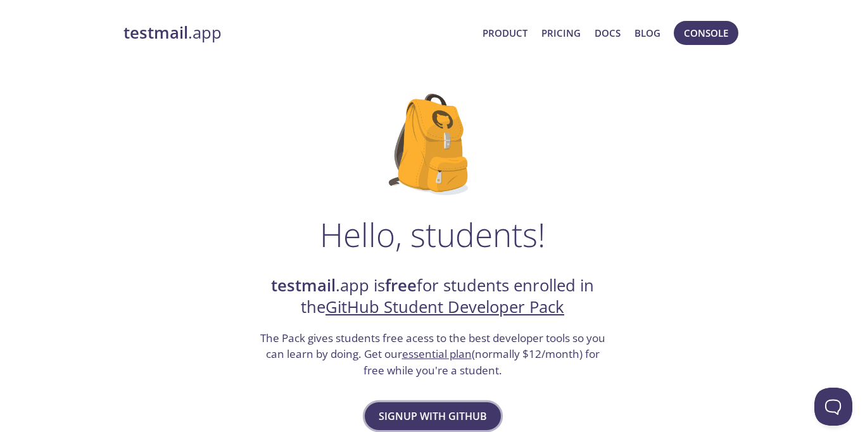
click at [431, 410] on span "Signup with GitHub" at bounding box center [433, 416] width 108 height 18
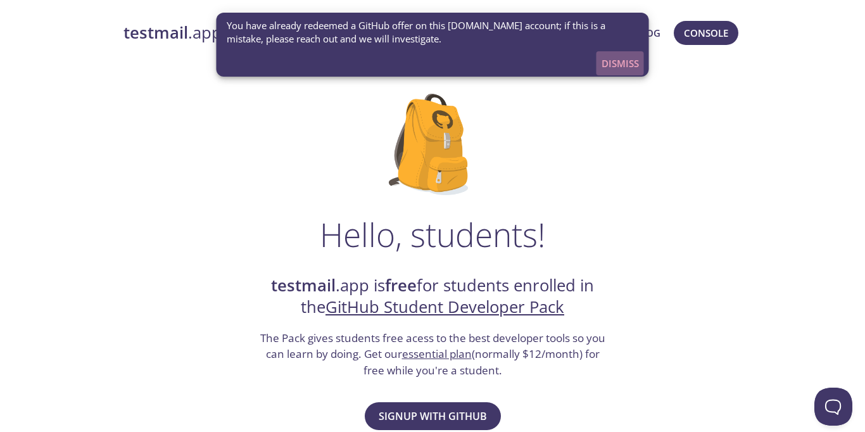
click at [631, 60] on span "Dismiss" at bounding box center [620, 63] width 37 height 16
